Goal: Information Seeking & Learning: Learn about a topic

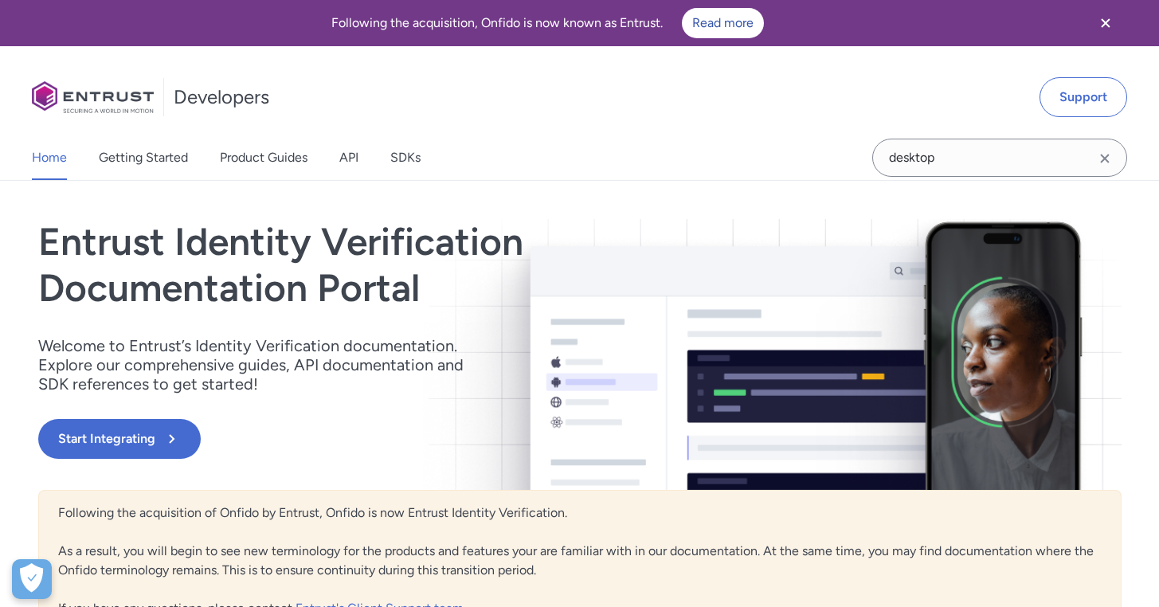
click at [1110, 155] on icon "Clear search field button" at bounding box center [1105, 158] width 19 height 19
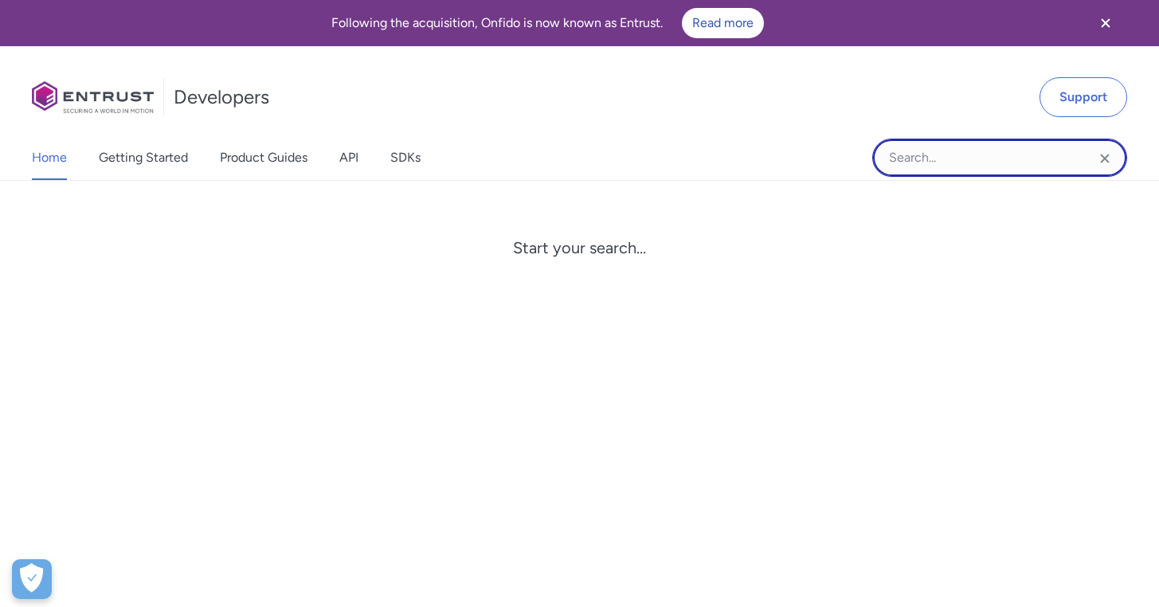
click at [1014, 157] on input "Onfido search input field" at bounding box center [999, 158] width 255 height 38
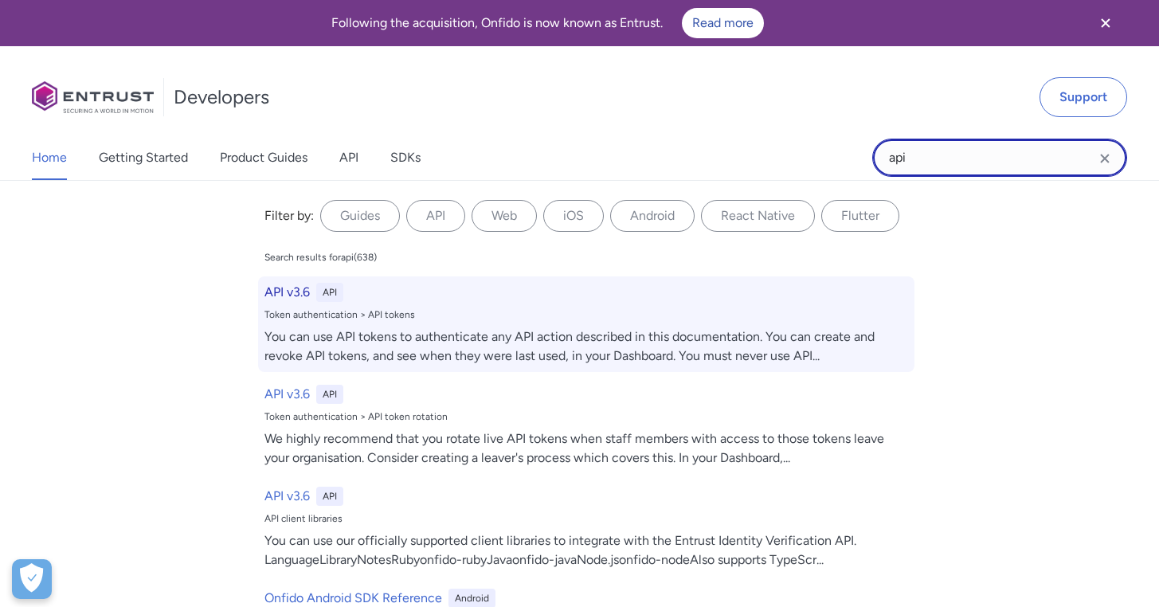
type input "api"
click at [280, 293] on h6 "API v3.6" at bounding box center [287, 292] width 45 height 19
select select "http"
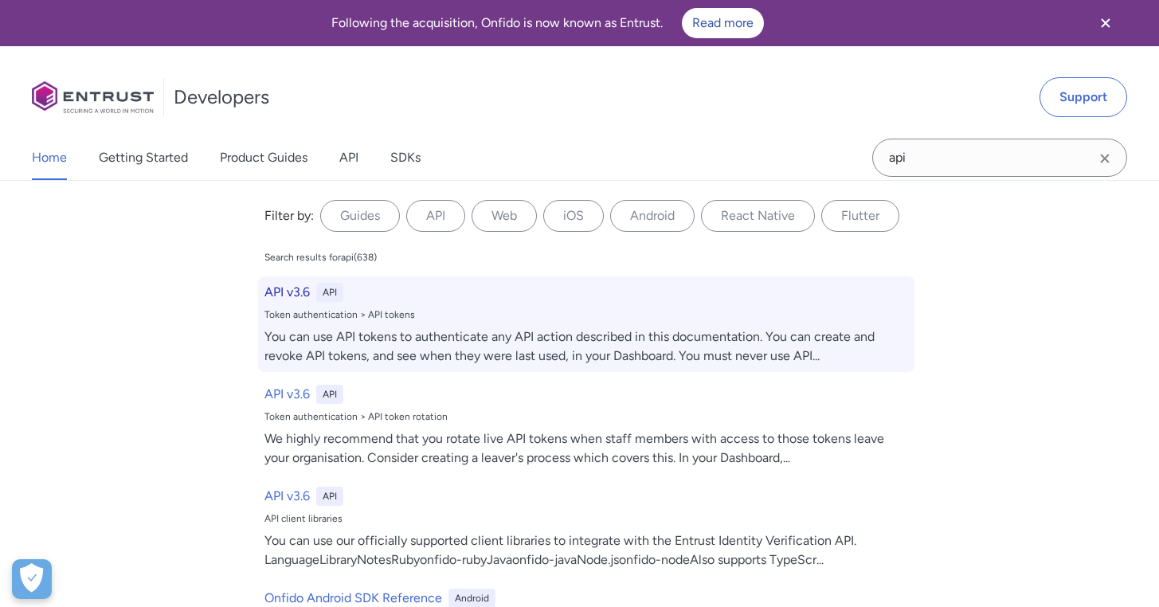
select select "http"
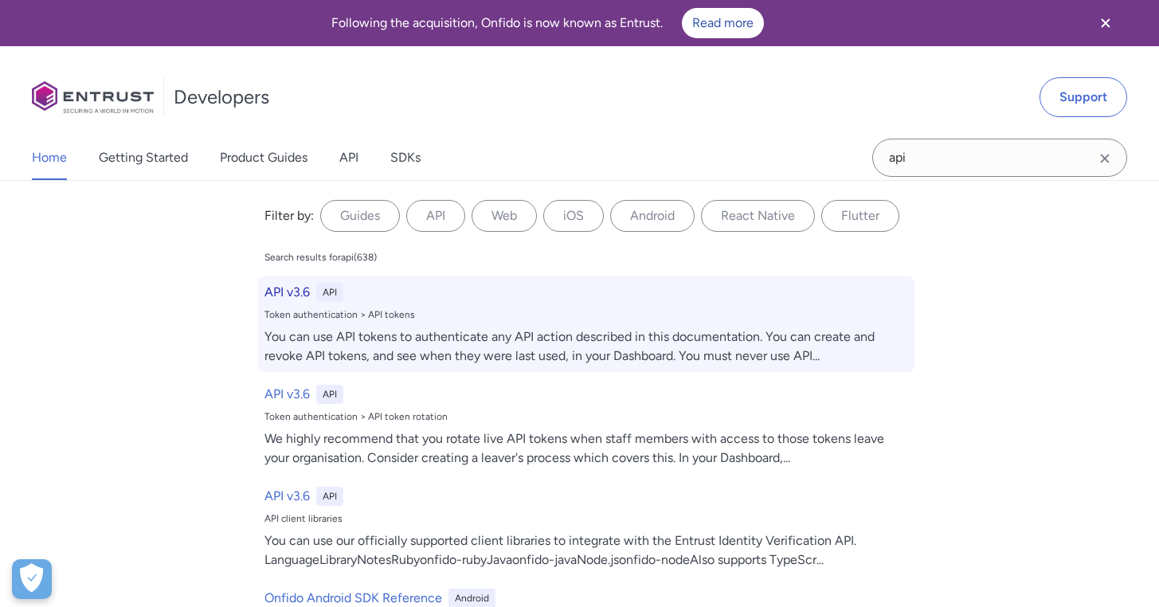
select select "http"
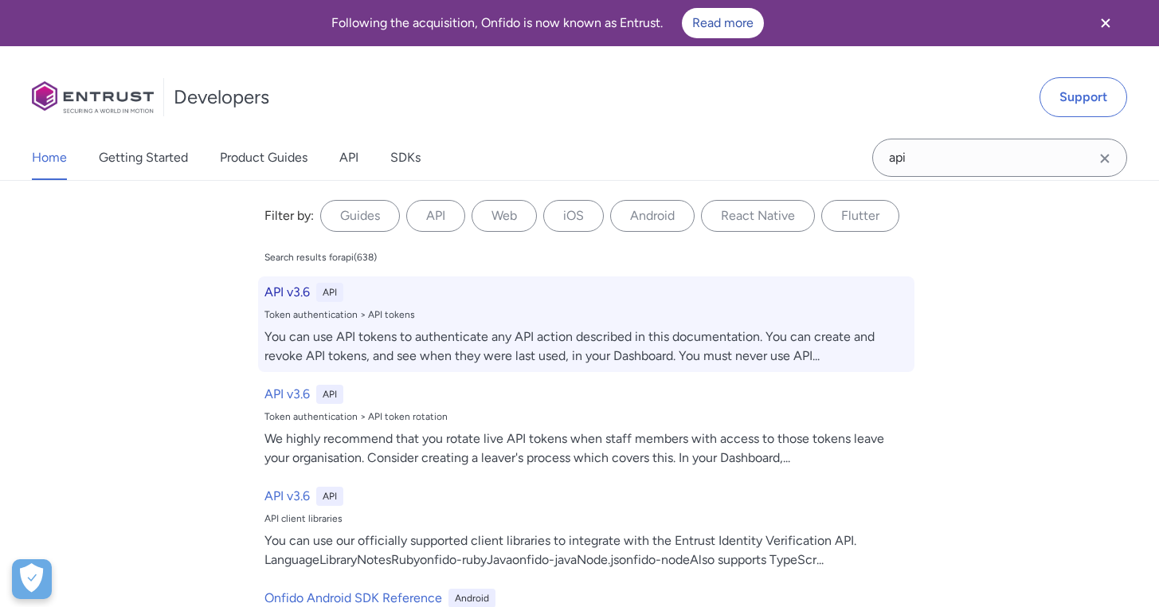
select select "http"
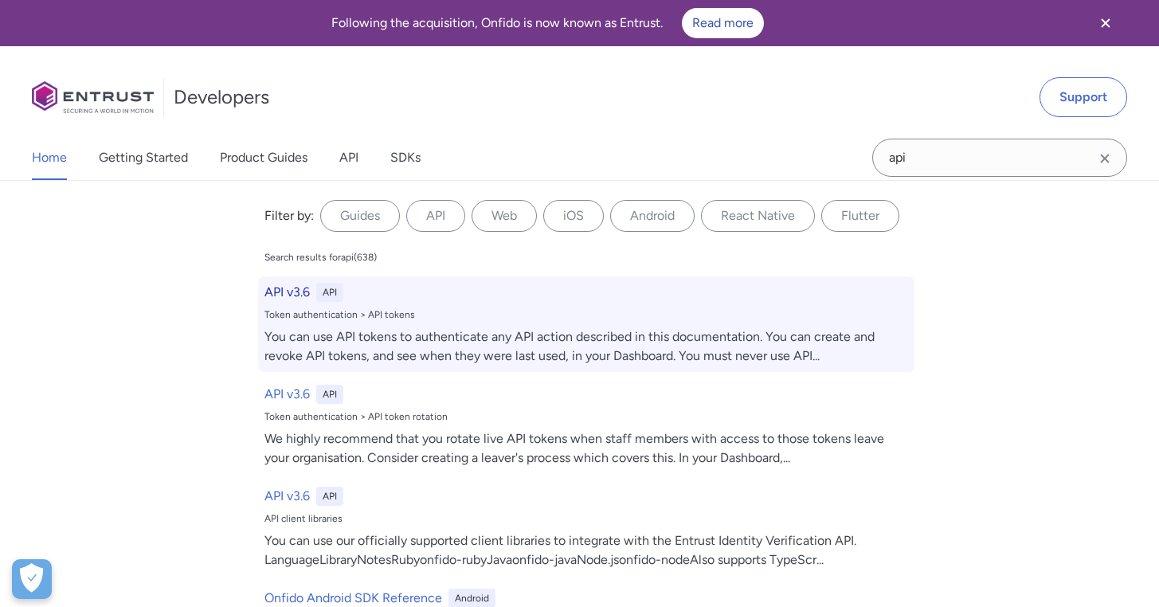
select select "http"
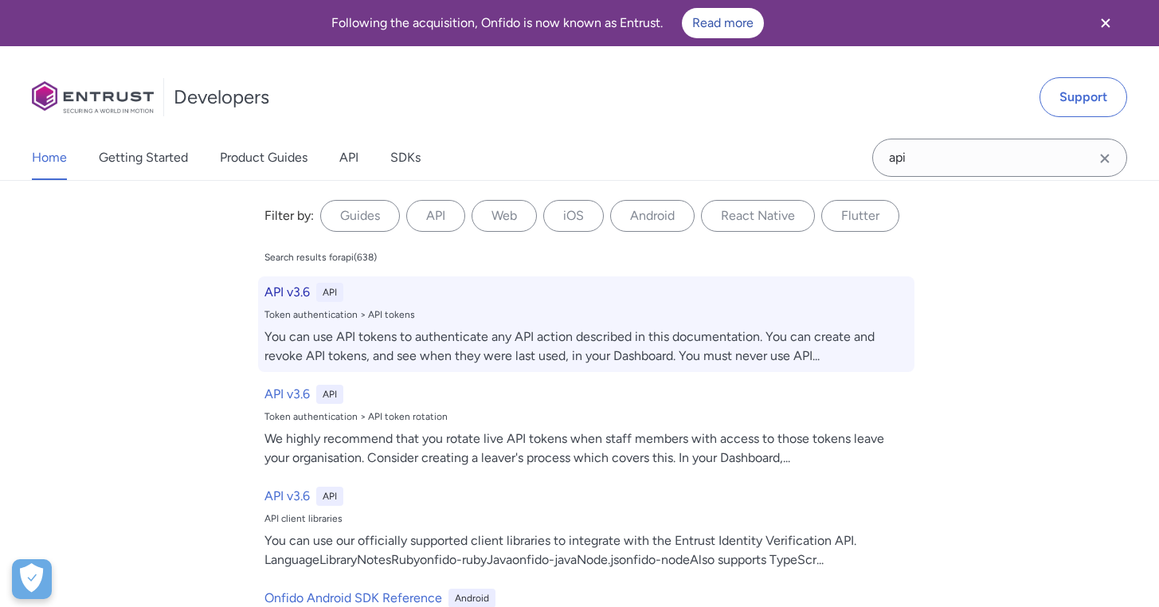
select select "http"
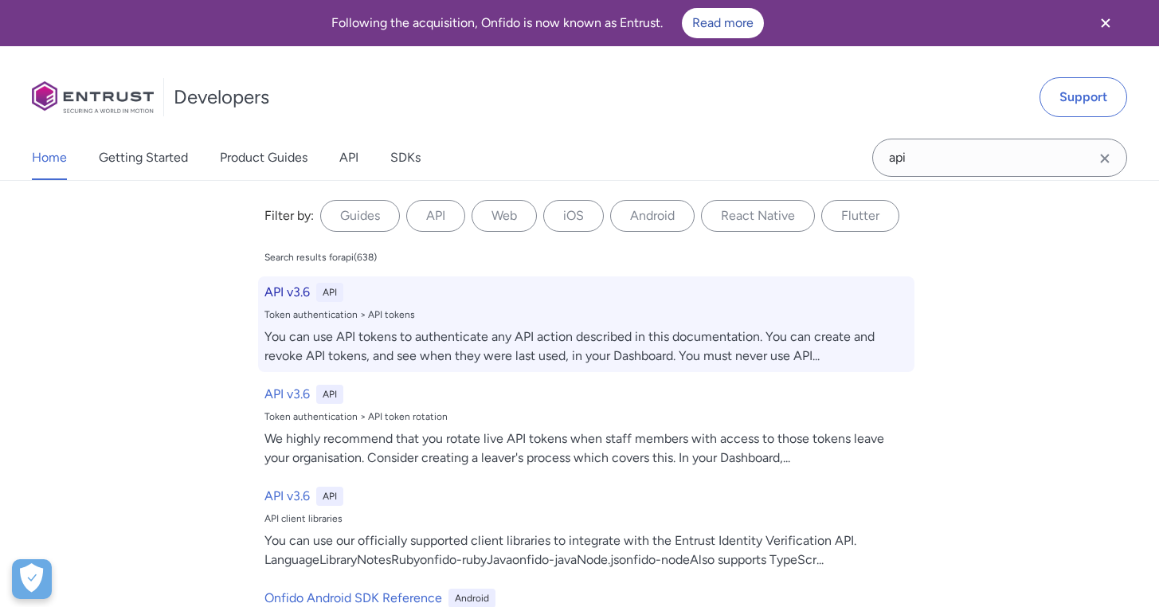
select select "http"
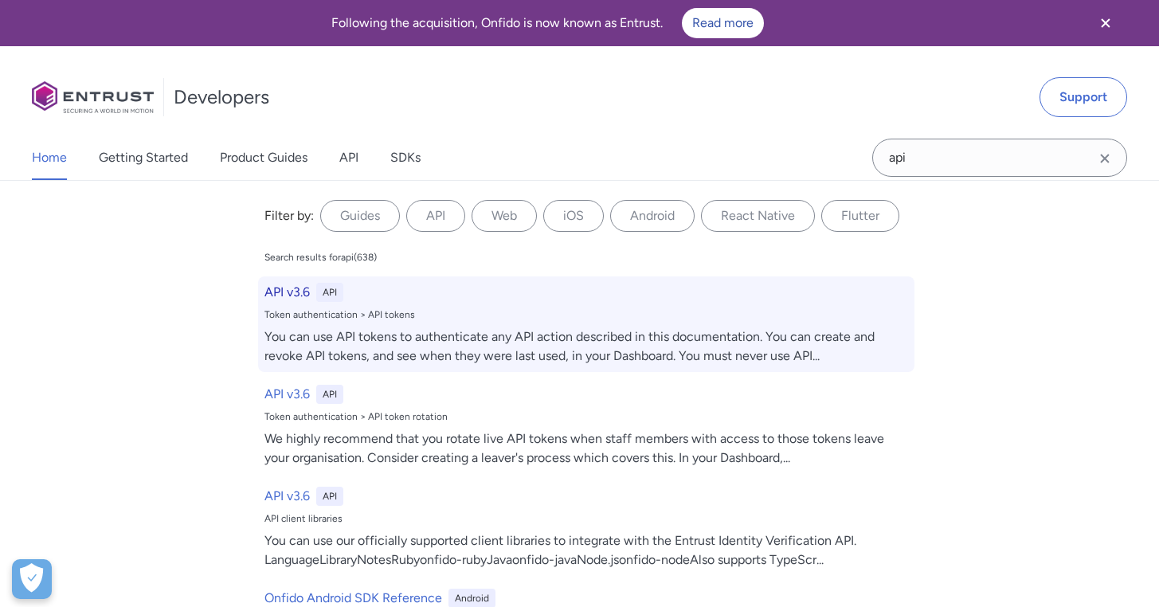
select select "http"
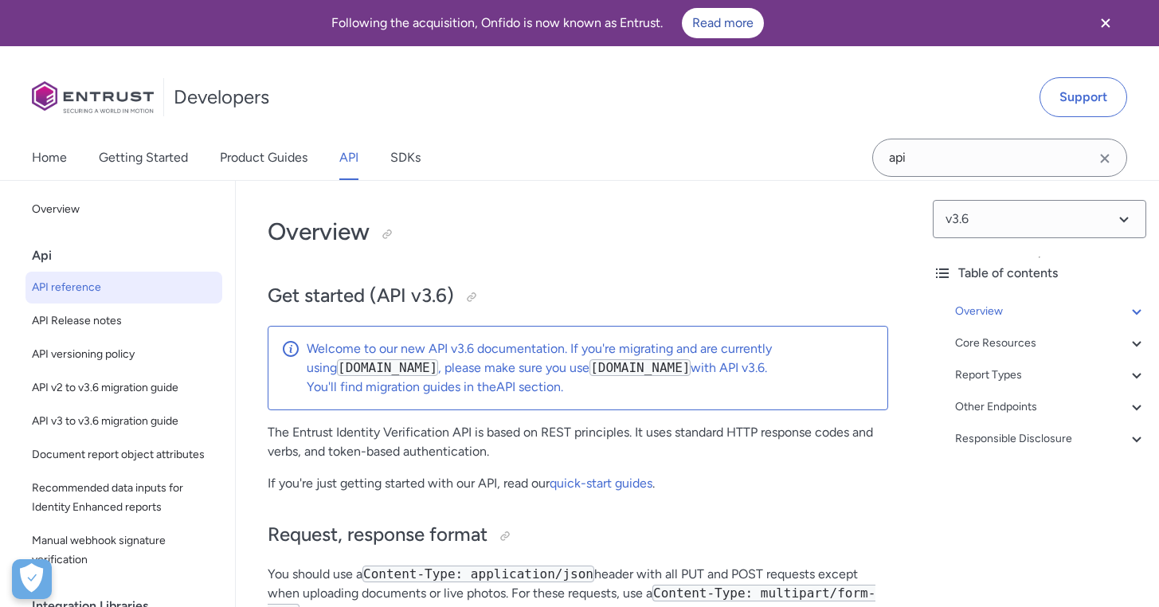
scroll to position [1356, 0]
